Goal: Find specific page/section: Find specific page/section

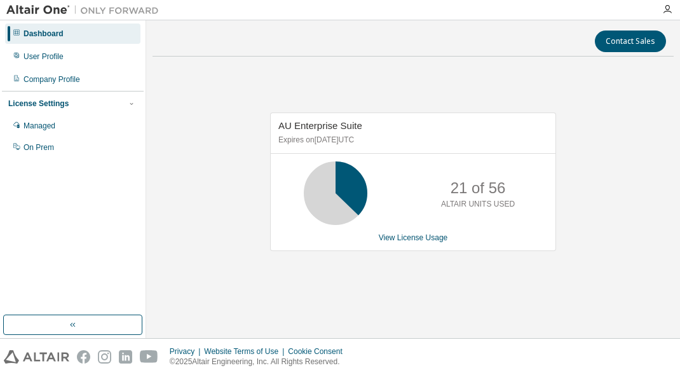
drag, startPoint x: 331, startPoint y: 250, endPoint x: 278, endPoint y: 275, distance: 58.6
click at [272, 279] on div "AU Enterprise Suite Expires on July 31, 2026 UTC 21 of 56 ALTAIR UNITS USED Vie…" at bounding box center [413, 189] width 521 height 244
click at [417, 284] on div "AU Enterprise Suite Expires on July 31, 2026 UTC 21 of 56 ALTAIR UNITS USED Vie…" at bounding box center [413, 189] width 521 height 244
click at [553, 37] on div "Contact Sales" at bounding box center [413, 42] width 506 height 22
click at [260, 265] on div "AU Enterprise Suite Expires on July 31, 2026 UTC 21 of 56 ALTAIR UNITS USED Vie…" at bounding box center [413, 189] width 521 height 244
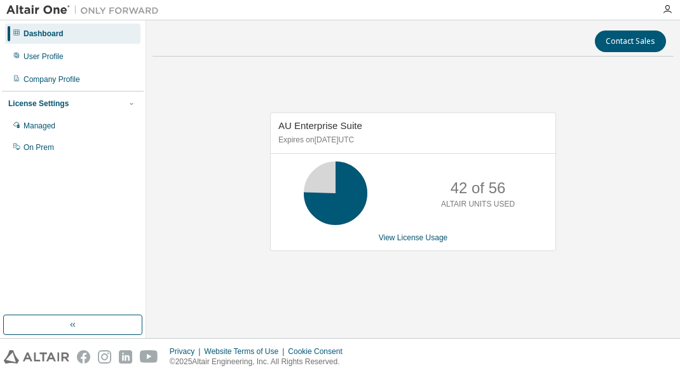
click at [375, 311] on div "Contact Sales AU Enterprise Suite Expires on July 31, 2026 UTC 42 of 56 ALTAIR …" at bounding box center [413, 179] width 521 height 305
click at [404, 306] on div "AU Enterprise Suite Expires on July 31, 2026 UTC 42 of 56 ALTAIR UNITS USED Vie…" at bounding box center [413, 189] width 521 height 244
click at [398, 306] on div "AU Enterprise Suite Expires on July 31, 2026 UTC 42 of 56 ALTAIR UNITS USED Vie…" at bounding box center [413, 189] width 521 height 244
